Goal: Find contact information: Find contact information

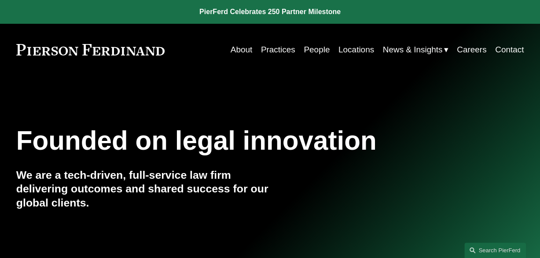
click at [346, 52] on link "Locations" at bounding box center [356, 49] width 36 height 17
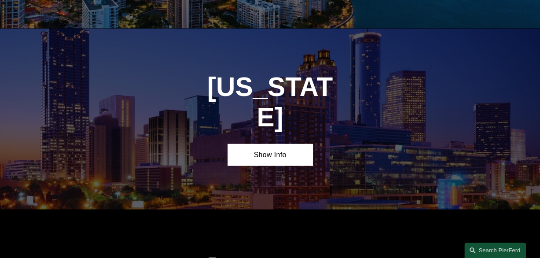
scroll to position [1099, 0]
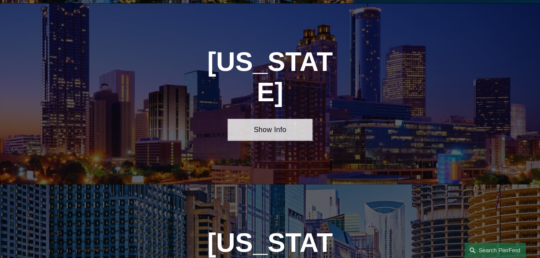
click at [284, 119] on link "Show Info" at bounding box center [270, 130] width 85 height 22
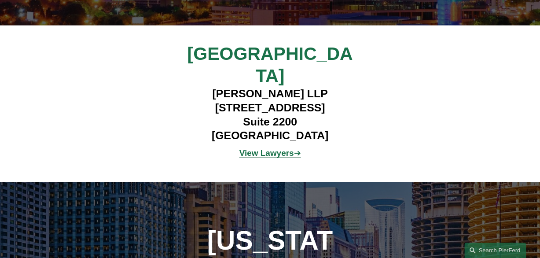
scroll to position [1254, 0]
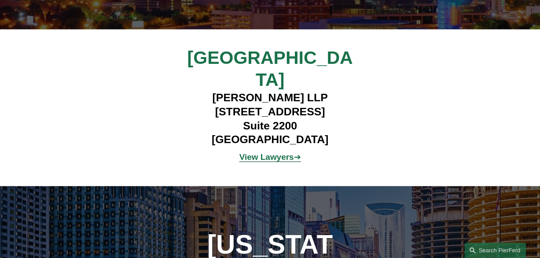
click at [276, 152] on strong "View Lawyers" at bounding box center [266, 156] width 55 height 9
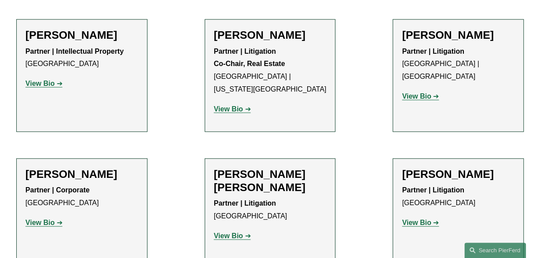
scroll to position [891, 0]
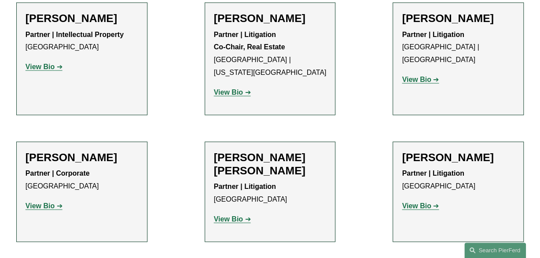
click at [413, 202] on strong "View Bio" at bounding box center [416, 205] width 29 height 7
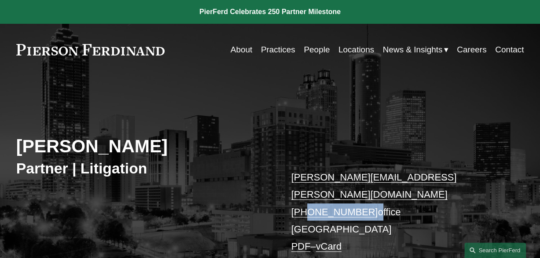
drag, startPoint x: 365, startPoint y: 194, endPoint x: 307, endPoint y: 193, distance: 58.1
click at [307, 193] on p "[PERSON_NAME][EMAIL_ADDRESS][PERSON_NAME][DOMAIN_NAME] [PHONE_NUMBER] office [G…" at bounding box center [397, 212] width 212 height 87
copy p "678.214.3293"
